Goal: Transaction & Acquisition: Subscribe to service/newsletter

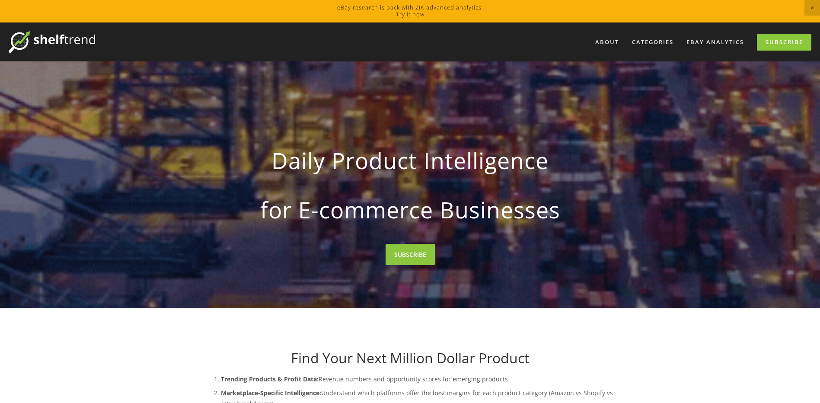
click at [812, 9] on span "Close Announcement" at bounding box center [812, 8] width 16 height 16
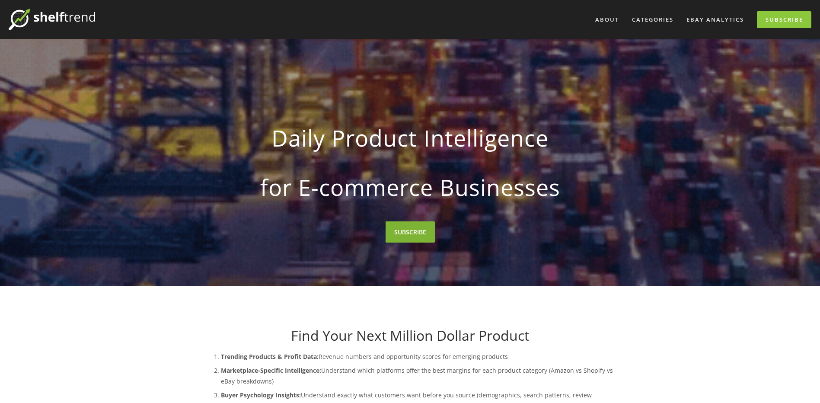
click at [415, 229] on link "SUBSCRIBE" at bounding box center [409, 231] width 49 height 21
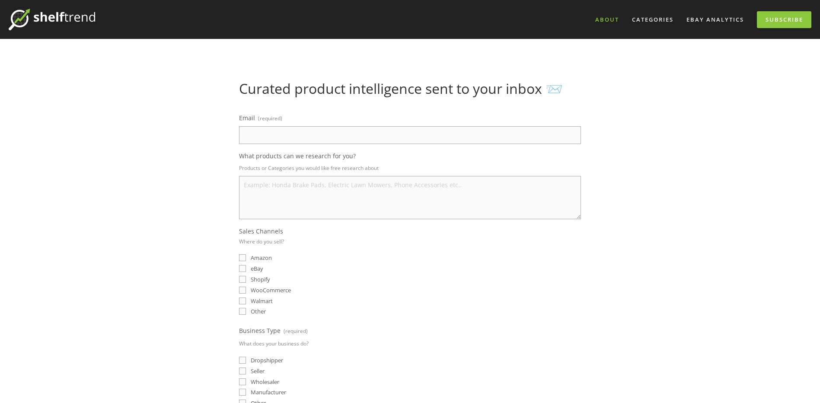
click at [614, 20] on link "About" at bounding box center [606, 20] width 35 height 14
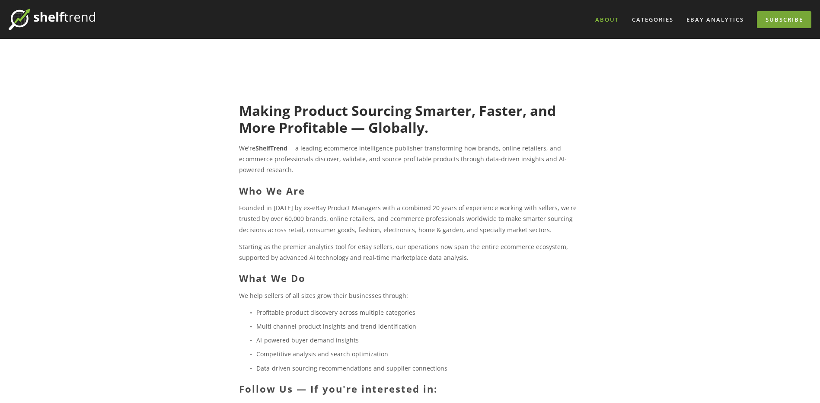
click at [792, 23] on link "Subscribe" at bounding box center [784, 19] width 54 height 17
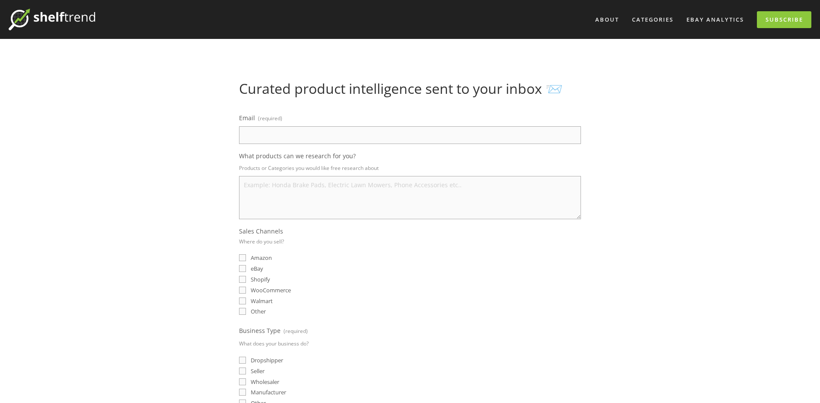
click at [323, 131] on input "Email (required)" at bounding box center [410, 135] width 342 height 18
type input "zhbrtech@163.com"
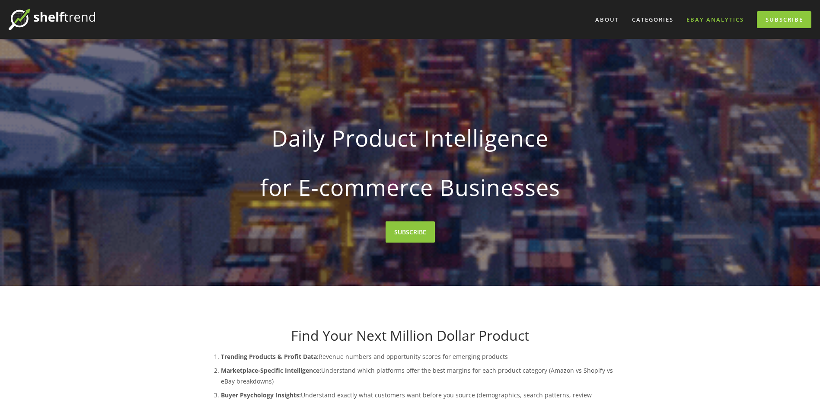
click at [735, 24] on link "eBay Analytics" at bounding box center [715, 20] width 69 height 14
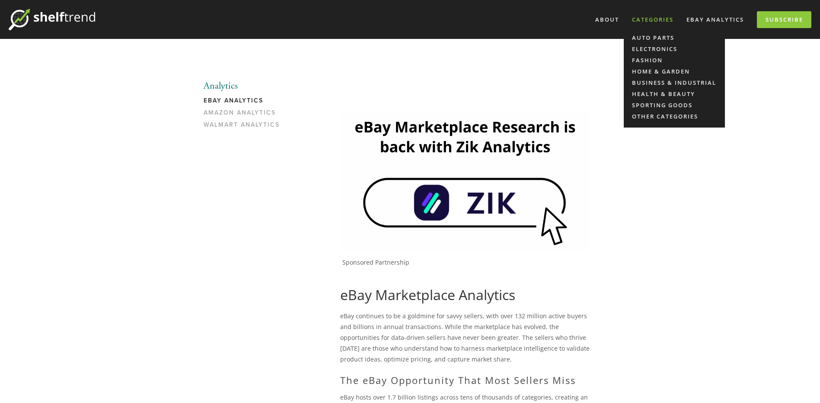
click at [656, 22] on div "Categories" at bounding box center [652, 20] width 53 height 14
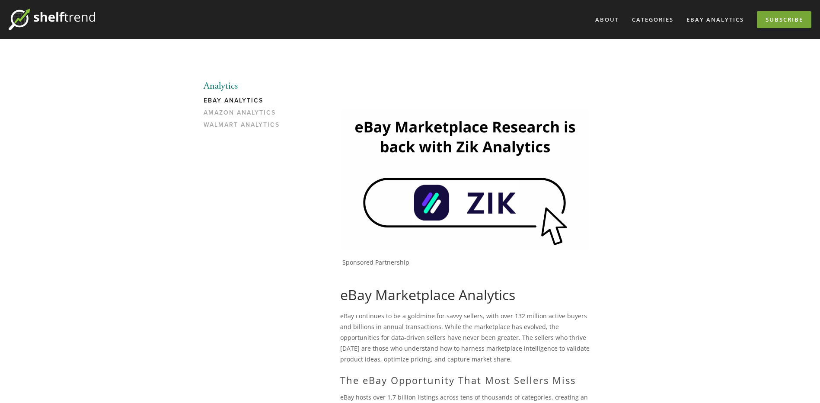
click at [782, 23] on link "Subscribe" at bounding box center [784, 19] width 54 height 17
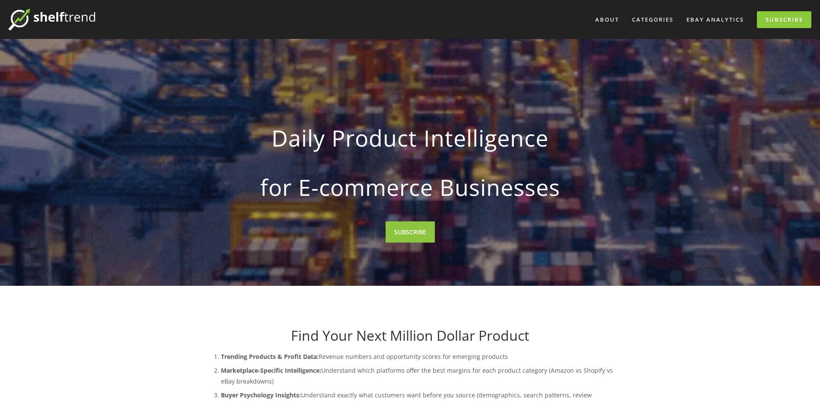
click at [86, 20] on img at bounding box center [52, 20] width 86 height 22
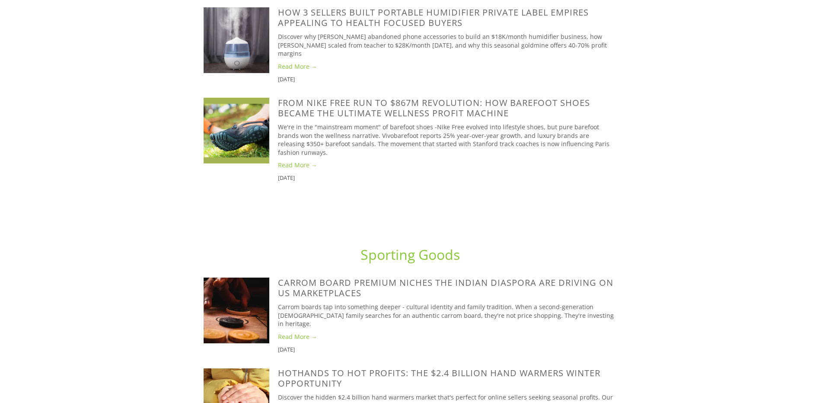
scroll to position [2507, 0]
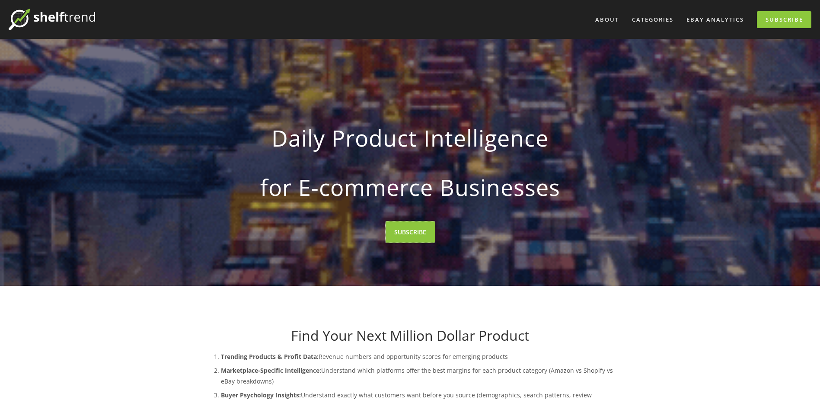
click at [420, 231] on link "SUBSCRIBE" at bounding box center [409, 231] width 49 height 21
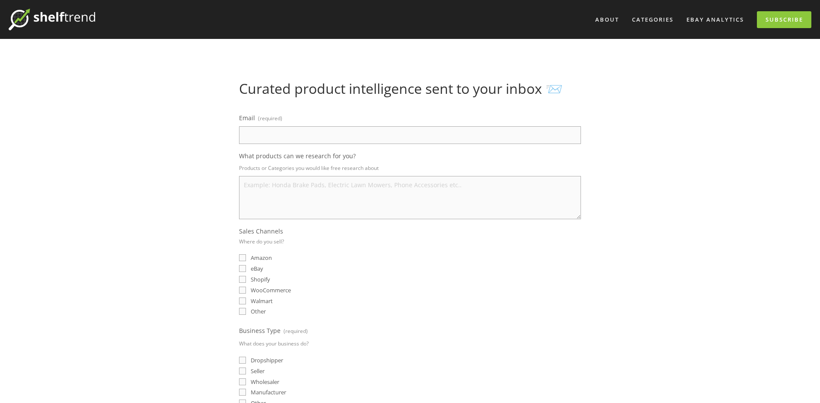
click at [302, 131] on input "Email (required)" at bounding box center [410, 135] width 342 height 18
paste input "[EMAIL_ADDRESS][DOMAIN_NAME]"
type input "[EMAIL_ADDRESS][DOMAIN_NAME]"
click at [164, 140] on div "About Categories Auto Parts Electronics Fashion Home & Garden" at bounding box center [410, 367] width 820 height 735
click at [258, 184] on textarea "What products can we research for you?" at bounding box center [410, 197] width 342 height 43
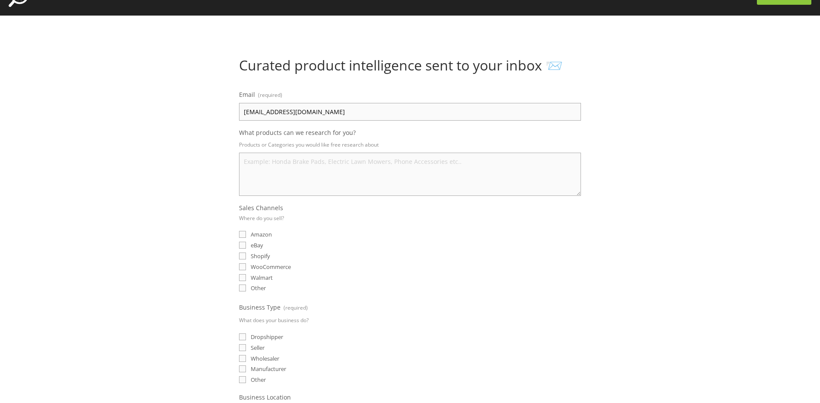
scroll to position [43, 0]
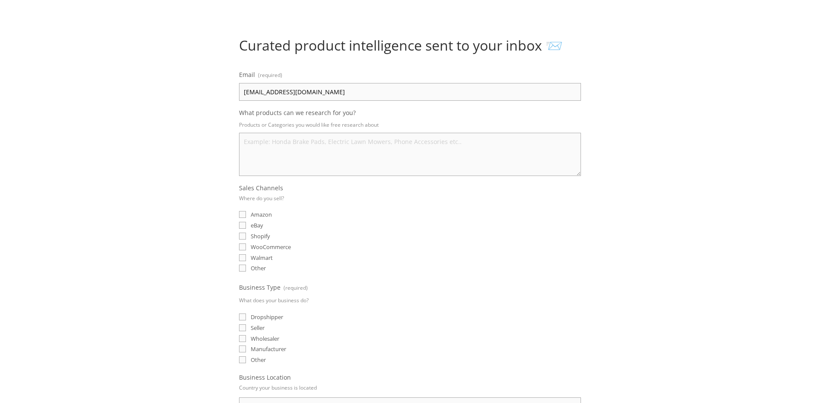
click at [245, 225] on input "eBay" at bounding box center [242, 225] width 7 height 7
checkbox input "true"
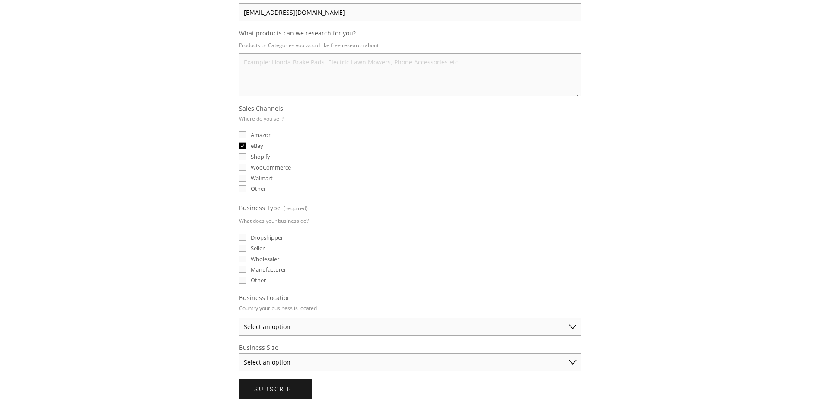
scroll to position [130, 0]
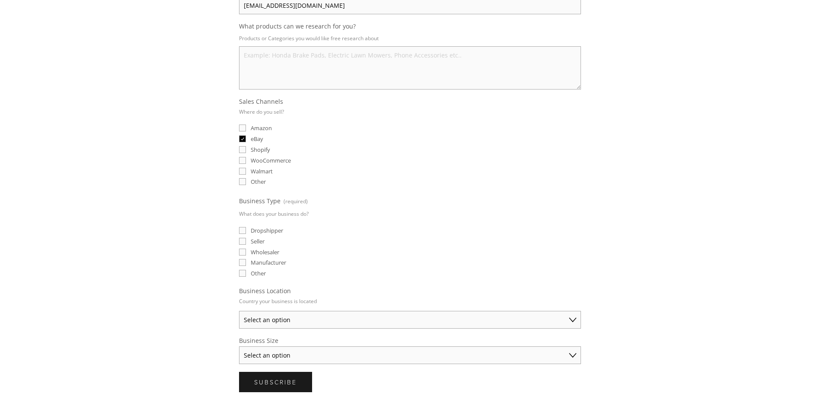
click at [244, 241] on input "Seller" at bounding box center [242, 241] width 7 height 7
checkbox input "true"
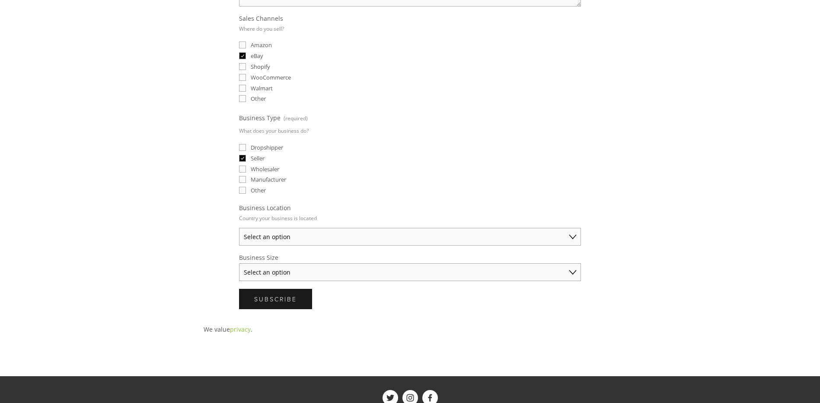
scroll to position [216, 0]
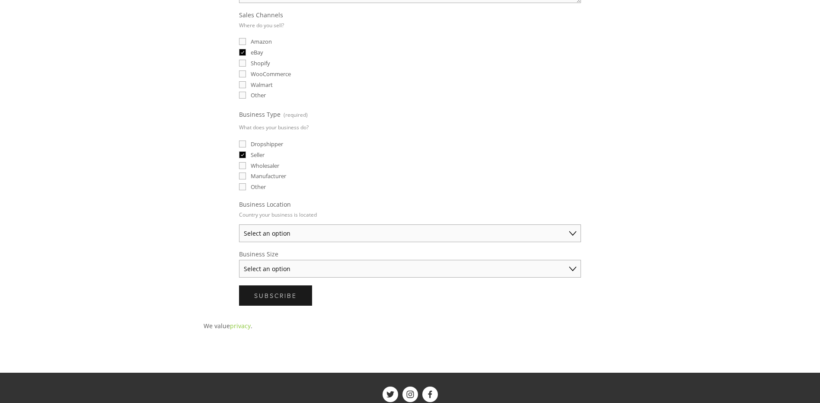
click at [318, 235] on select "Select an option [GEOGRAPHIC_DATA] [GEOGRAPHIC_DATA] [GEOGRAPHIC_DATA] [GEOGRAP…" at bounding box center [410, 233] width 342 height 18
select select "[GEOGRAPHIC_DATA]"
click at [239, 224] on select "Select an option [GEOGRAPHIC_DATA] [GEOGRAPHIC_DATA] [GEOGRAPHIC_DATA] [GEOGRAP…" at bounding box center [410, 233] width 342 height 18
click at [292, 265] on select "Select an option Solo Merchant (under $50K annual sales) Small Business ($50K -…" at bounding box center [410, 269] width 342 height 18
select select "Small Business ($50K - $250K annual sales)"
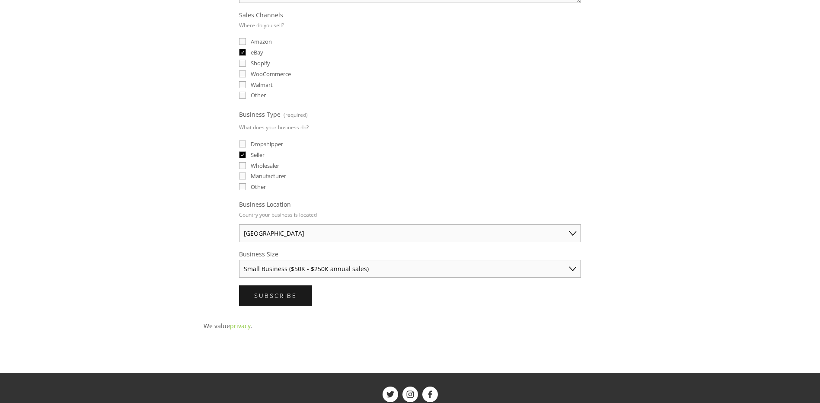
click at [239, 260] on select "Select an option Solo Merchant (under $50K annual sales) Small Business ($50K -…" at bounding box center [410, 269] width 342 height 18
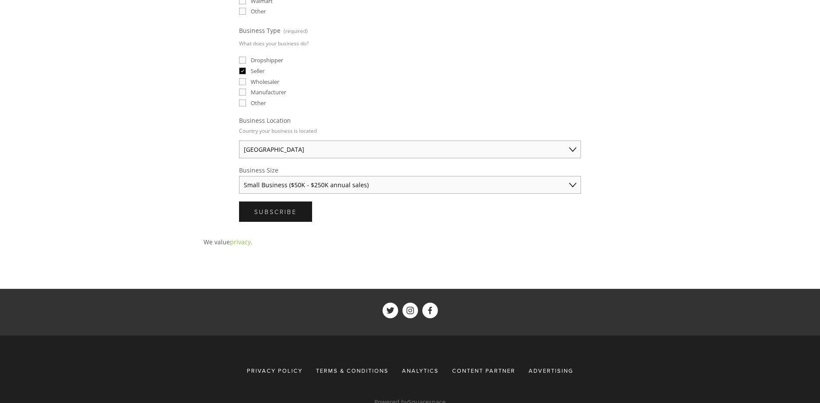
scroll to position [303, 0]
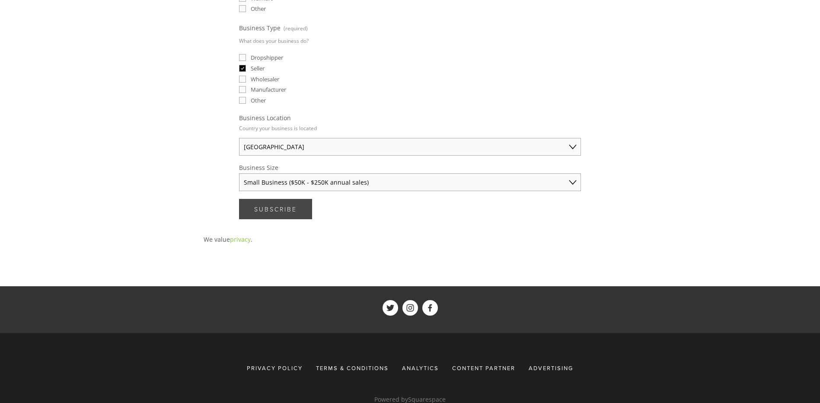
click at [276, 214] on button "Subscribe Subscribe" at bounding box center [275, 209] width 73 height 20
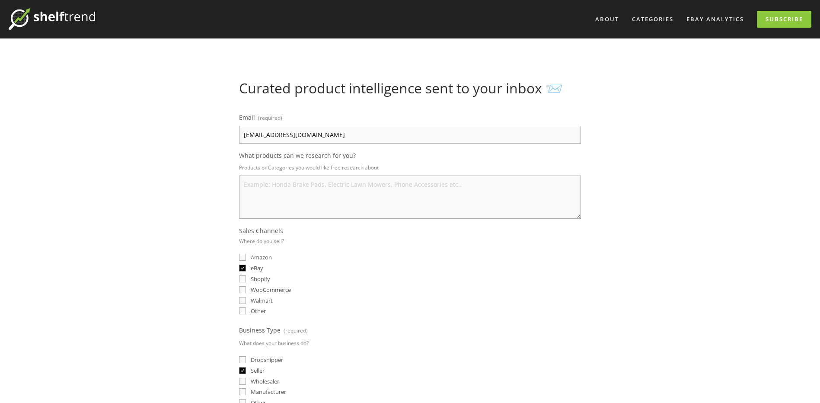
scroll to position [0, 0]
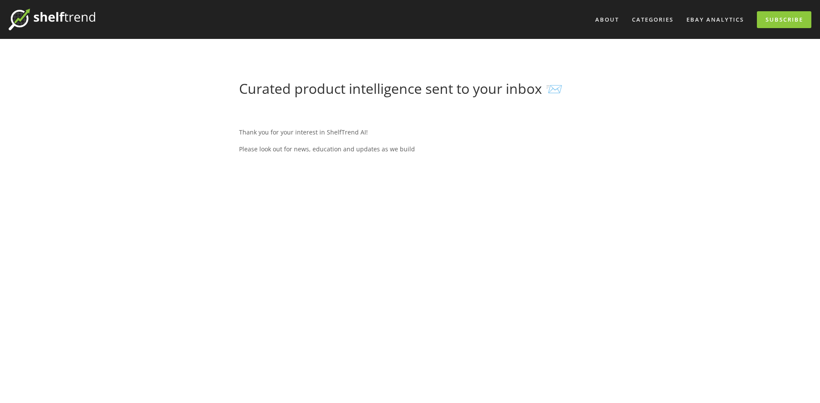
click at [406, 168] on div "Thank you for your interest in ShelfTrend AI! Please look out for news, educati…" at bounding box center [410, 317] width 342 height 410
click at [412, 207] on div "Thank you for your interest in ShelfTrend AI! Please look out for news, educati…" at bounding box center [410, 317] width 342 height 410
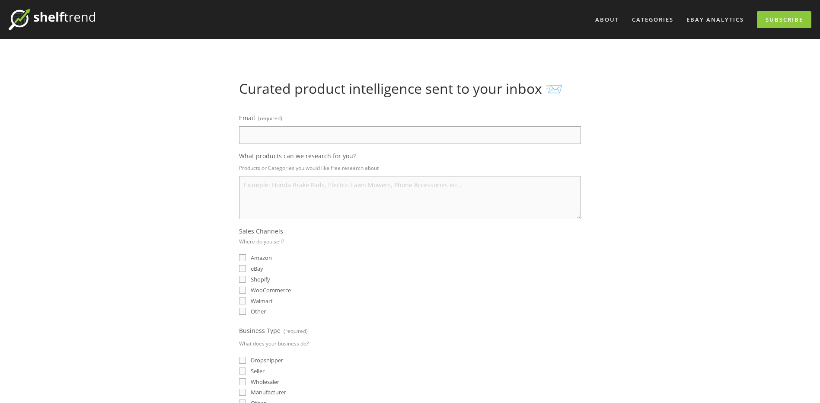
click at [277, 147] on div "Email (required) What products can we research for you? Products or Categories …" at bounding box center [410, 303] width 342 height 382
click at [277, 139] on input "Email (required)" at bounding box center [410, 135] width 342 height 18
type input "[EMAIL_ADDRESS][DOMAIN_NAME]"
drag, startPoint x: 311, startPoint y: 90, endPoint x: 364, endPoint y: 96, distance: 53.0
click at [364, 96] on h1 "Curated product intelligence sent to your inbox 📨" at bounding box center [410, 88] width 342 height 16
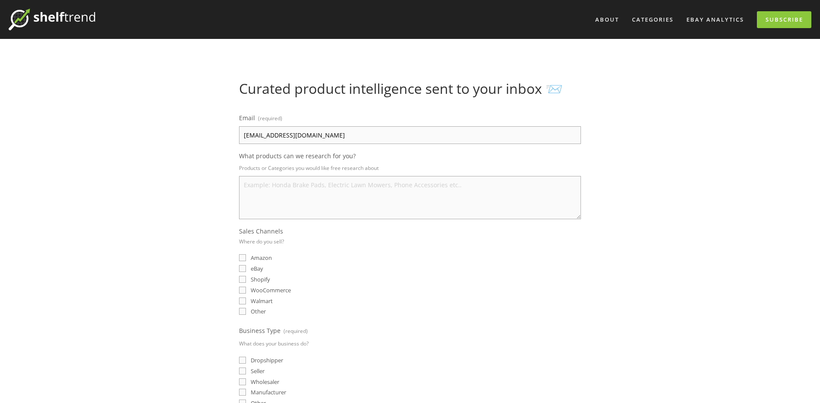
drag, startPoint x: 364, startPoint y: 96, endPoint x: 488, endPoint y: 114, distance: 125.7
click at [488, 114] on label "Email (required)" at bounding box center [410, 119] width 342 height 14
click at [488, 126] on input "[EMAIL_ADDRESS][DOMAIN_NAME]" at bounding box center [410, 135] width 342 height 18
click at [452, 95] on h1 "Curated product intelligence sent to your inbox 📨" at bounding box center [410, 88] width 342 height 16
drag, startPoint x: 452, startPoint y: 95, endPoint x: 503, endPoint y: 102, distance: 51.0
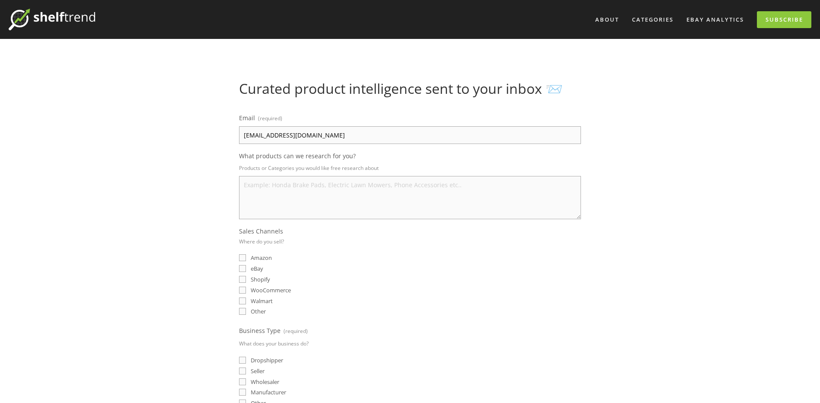
click at [503, 102] on div "Curated product intelligence sent to your inbox 📨" at bounding box center [410, 92] width 357 height 24
